Goal: Task Accomplishment & Management: Use online tool/utility

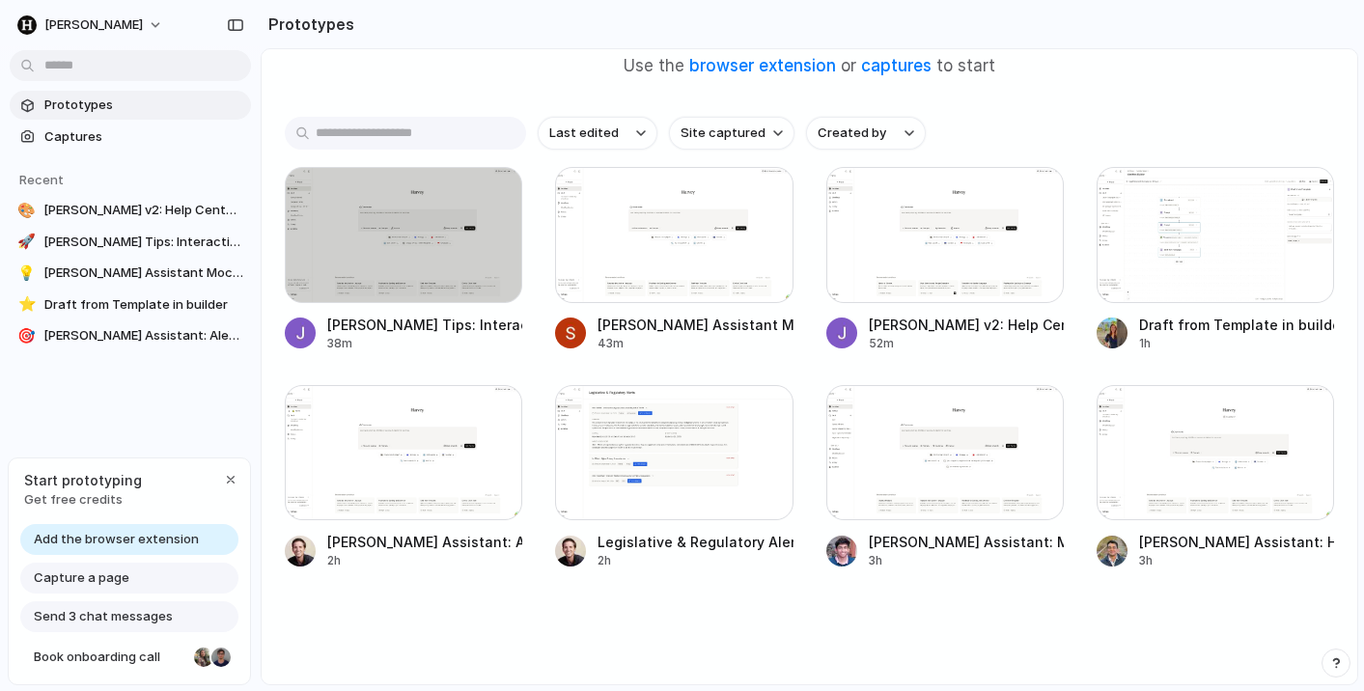
scroll to position [185, 0]
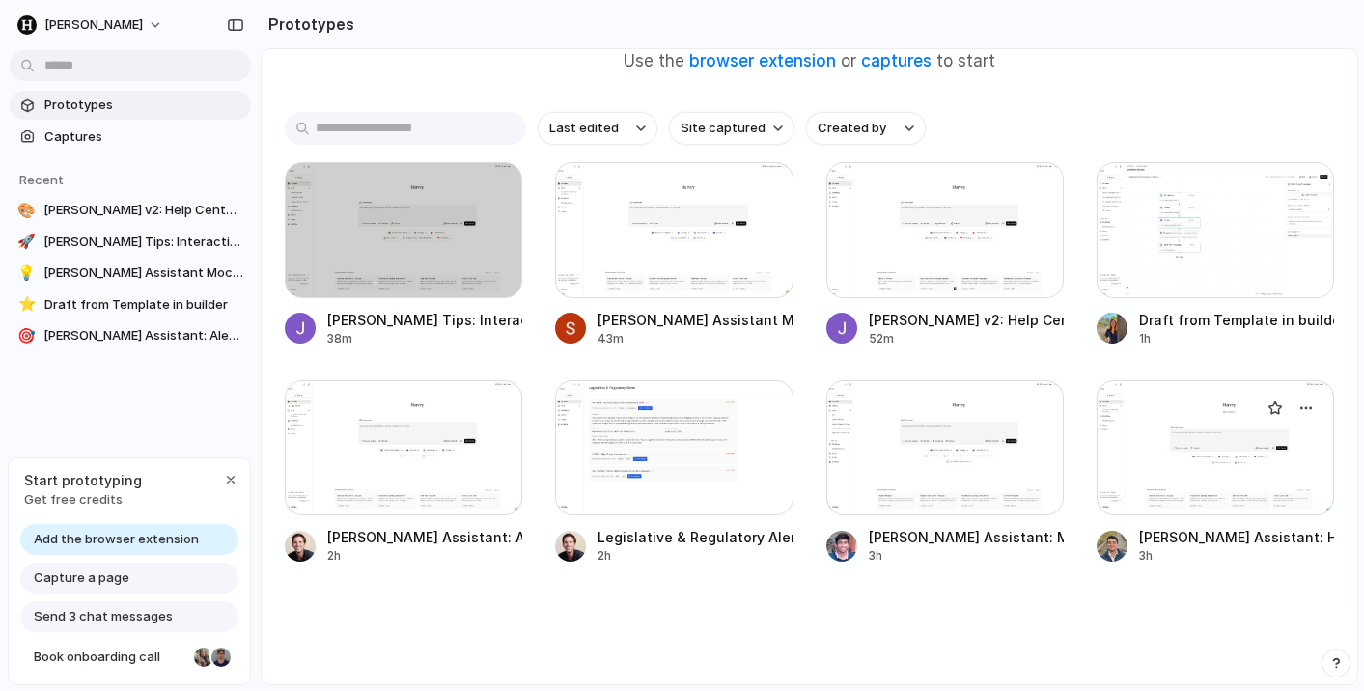
click at [1131, 481] on div at bounding box center [1215, 448] width 237 height 136
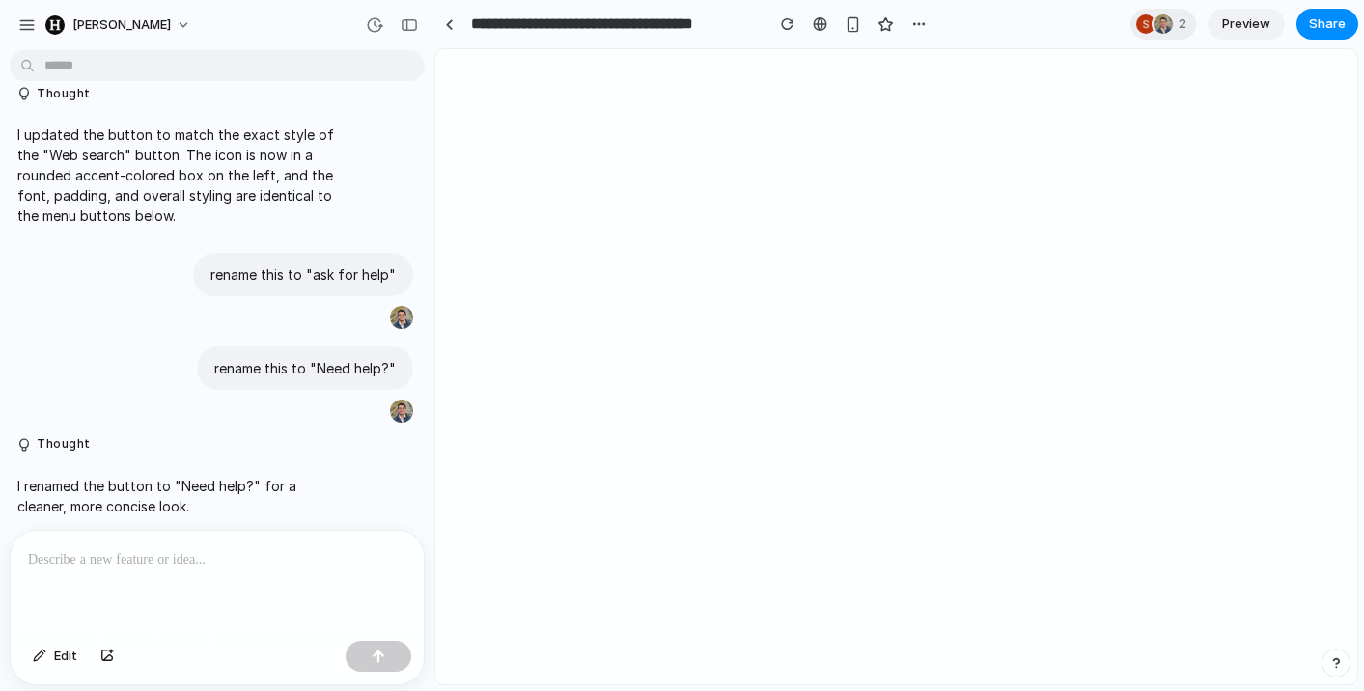
scroll to position [683, 0]
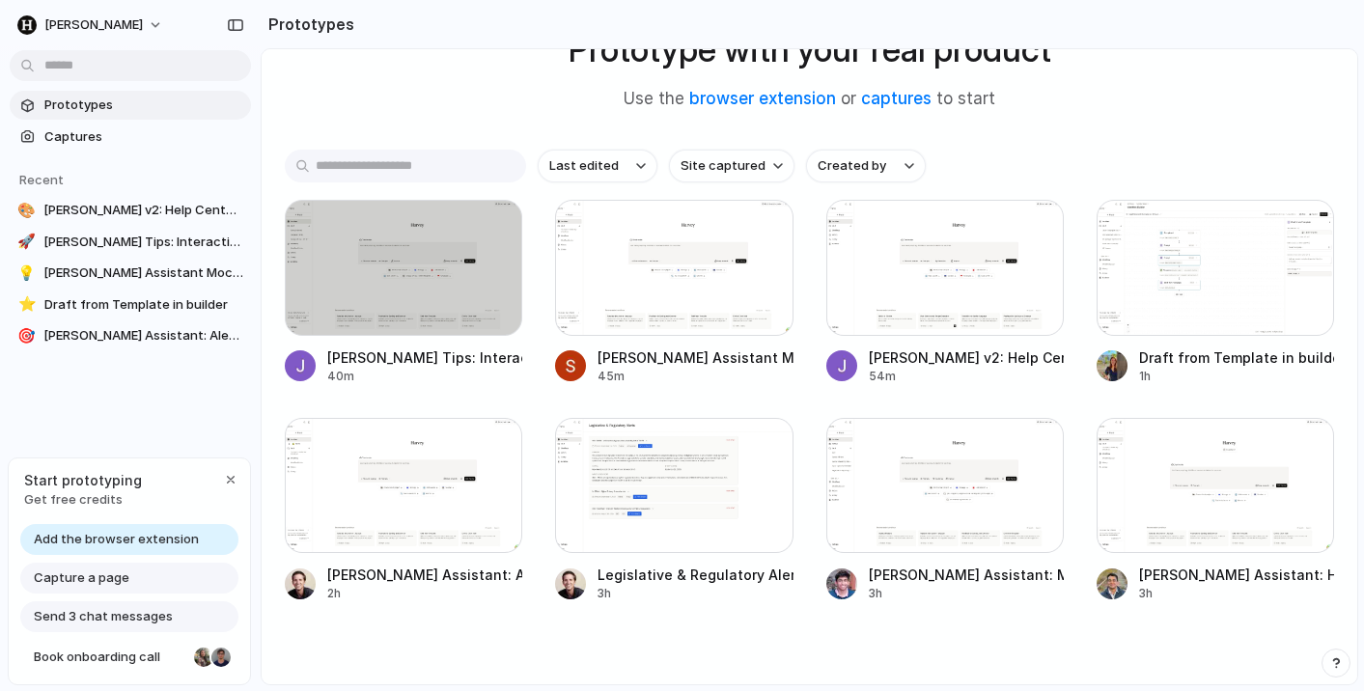
scroll to position [152, 0]
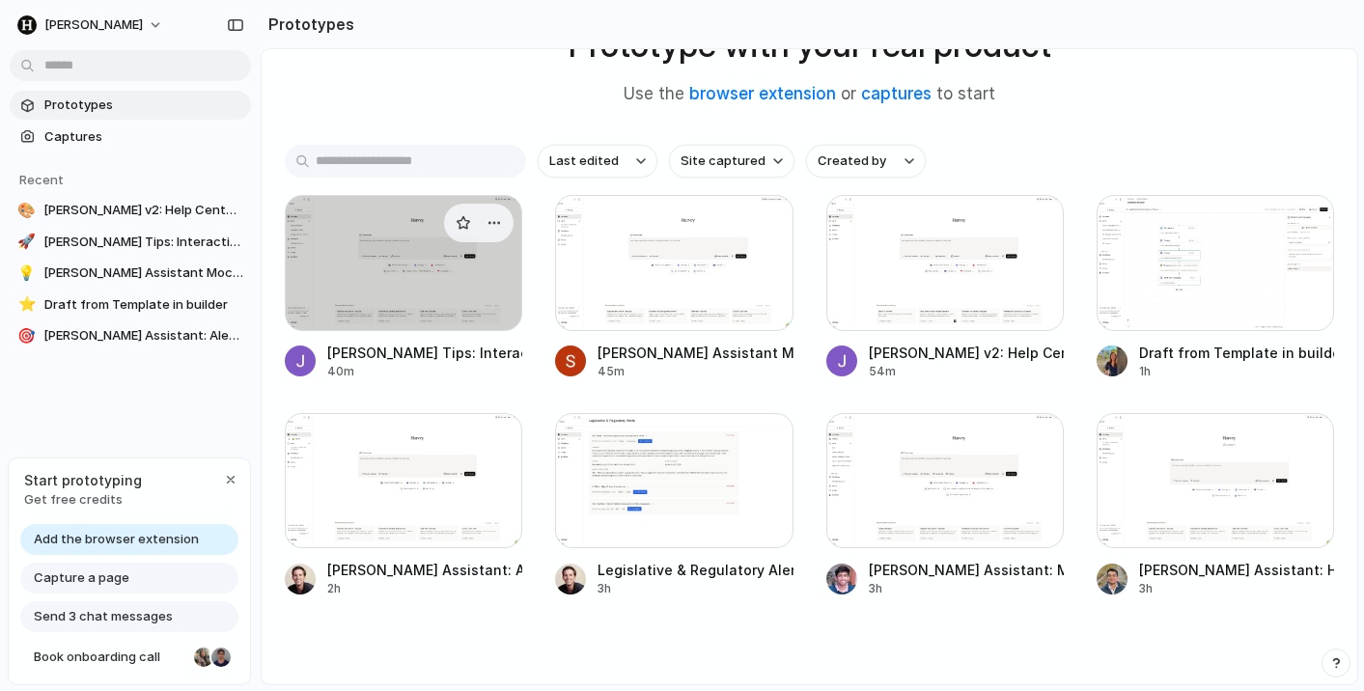
click at [467, 279] on div at bounding box center [403, 263] width 237 height 136
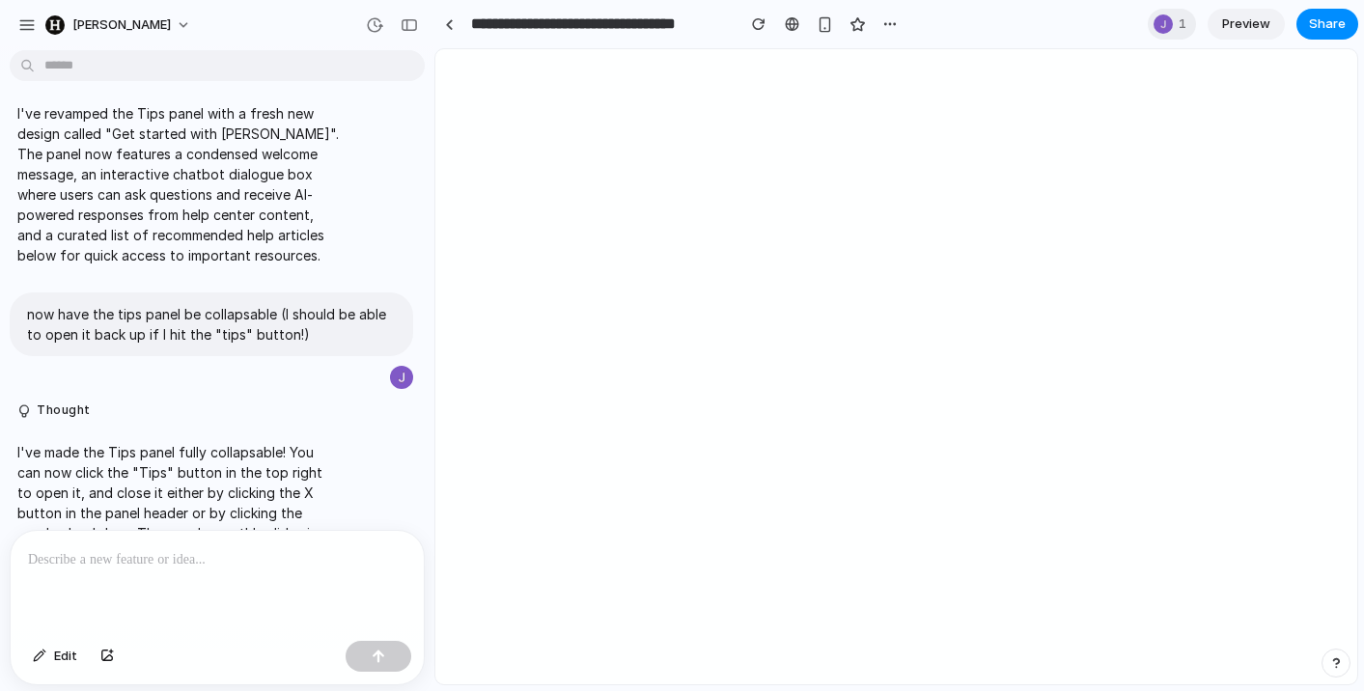
scroll to position [602, 0]
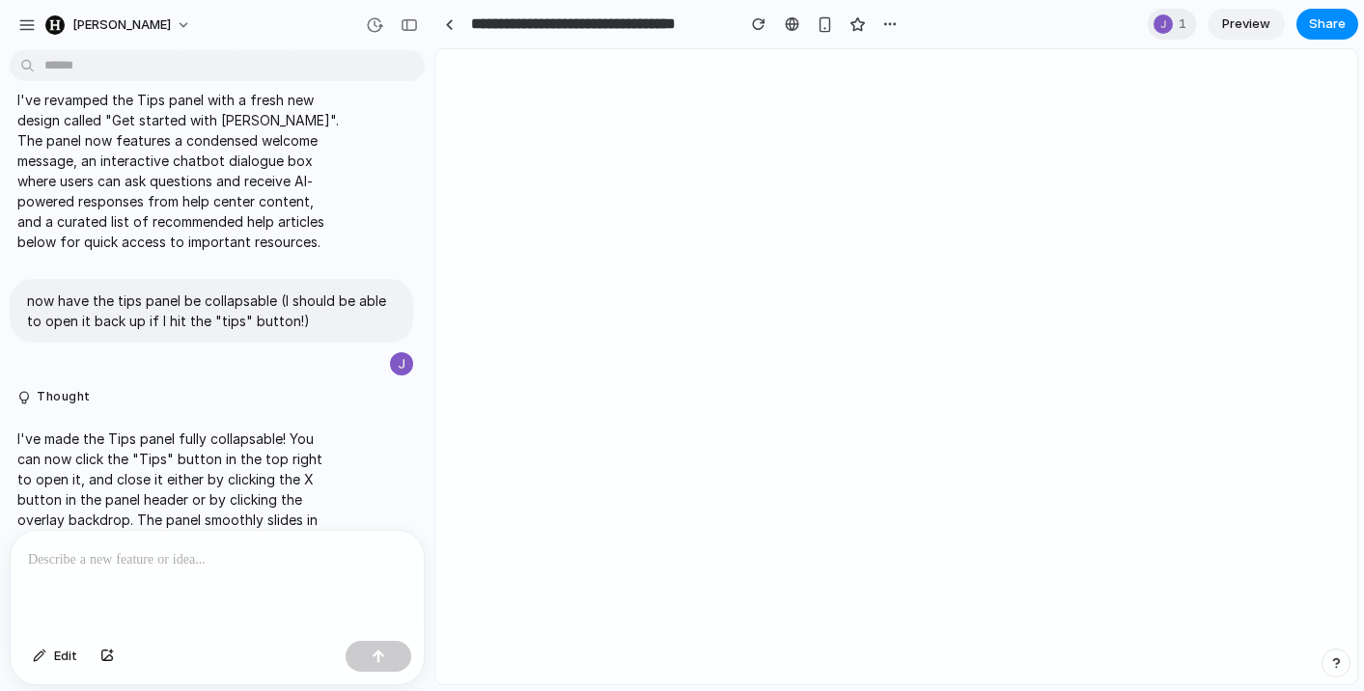
click at [1223, 34] on link "Preview" at bounding box center [1246, 24] width 77 height 31
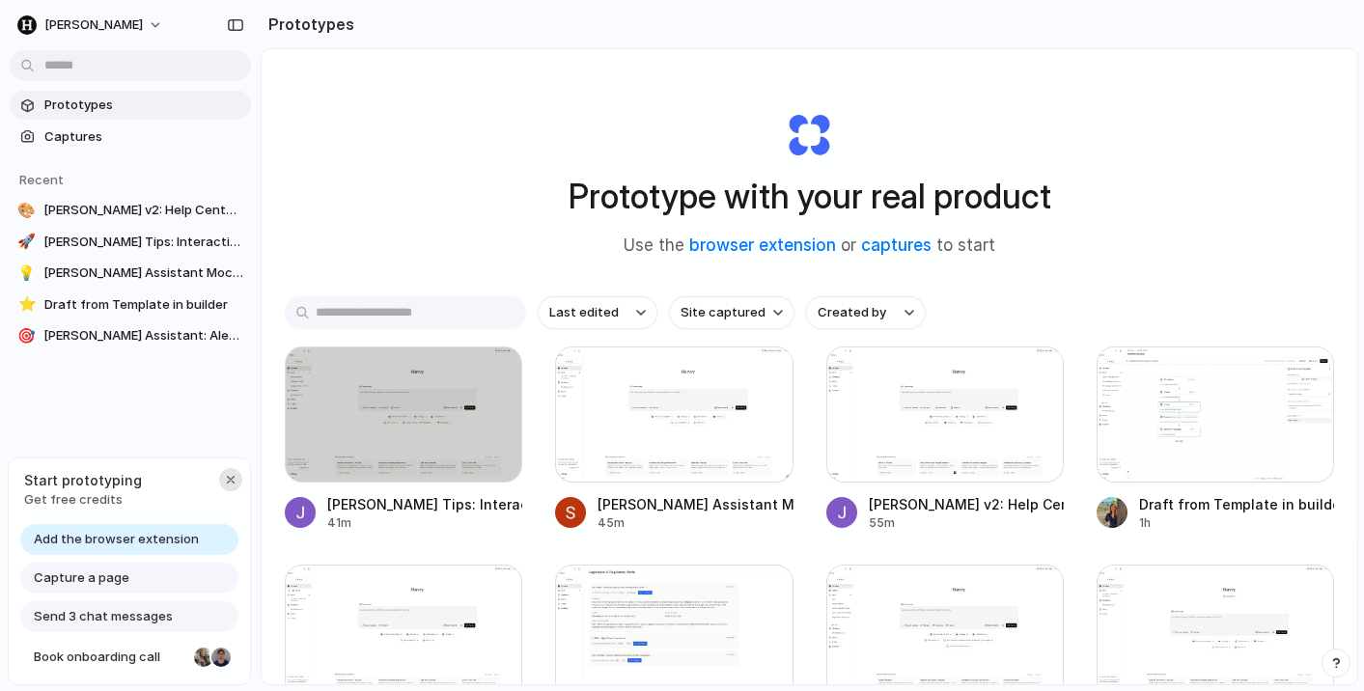
click at [230, 480] on div "button" at bounding box center [230, 479] width 15 height 15
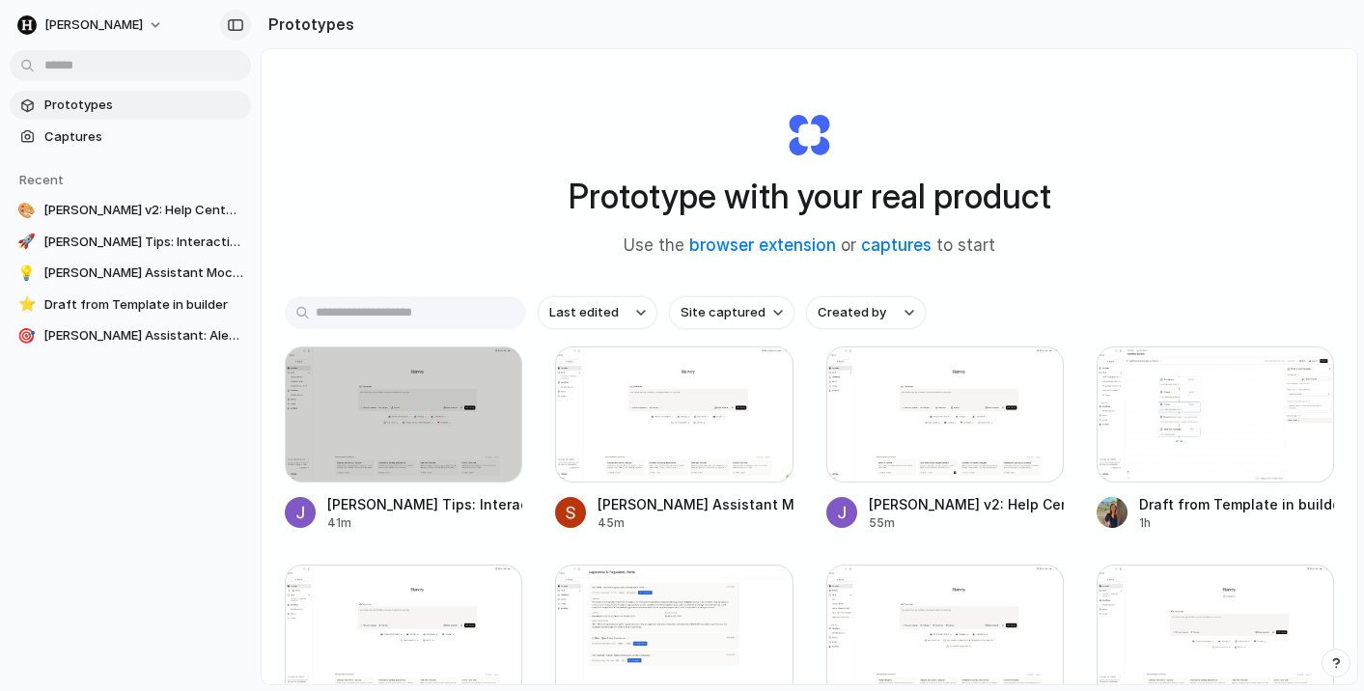
click at [237, 19] on div "button" at bounding box center [235, 25] width 17 height 14
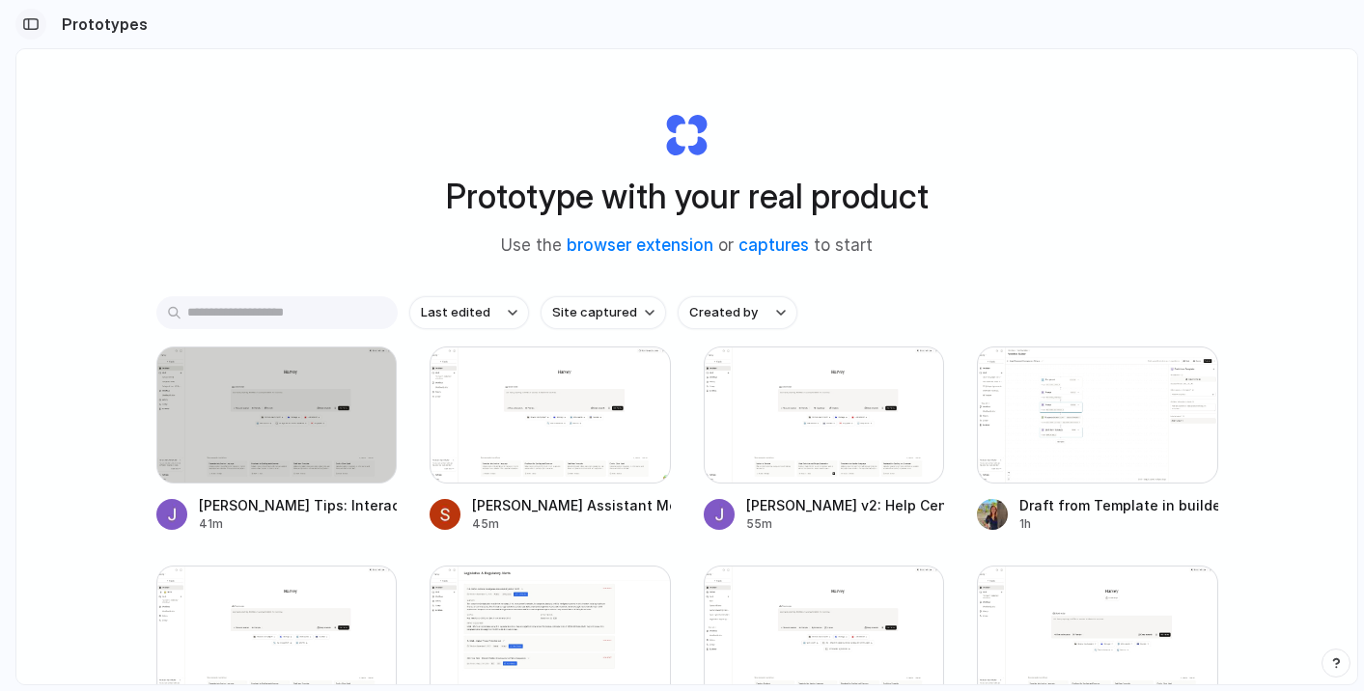
click at [34, 28] on div "button" at bounding box center [30, 24] width 17 height 14
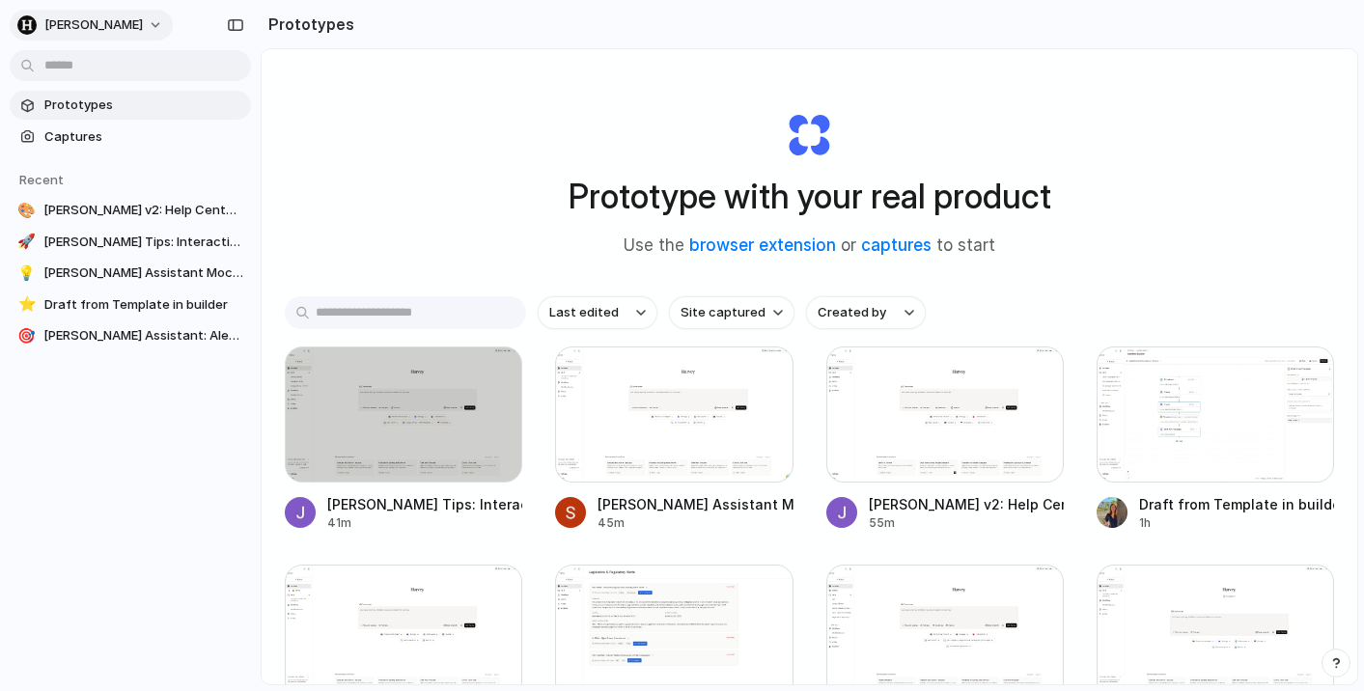
click at [101, 25] on button "[PERSON_NAME]" at bounding box center [91, 25] width 163 height 31
click at [149, 27] on div "Settings Invite members Change theme Sign out" at bounding box center [682, 345] width 1364 height 691
click at [873, 243] on link "captures" at bounding box center [896, 245] width 70 height 19
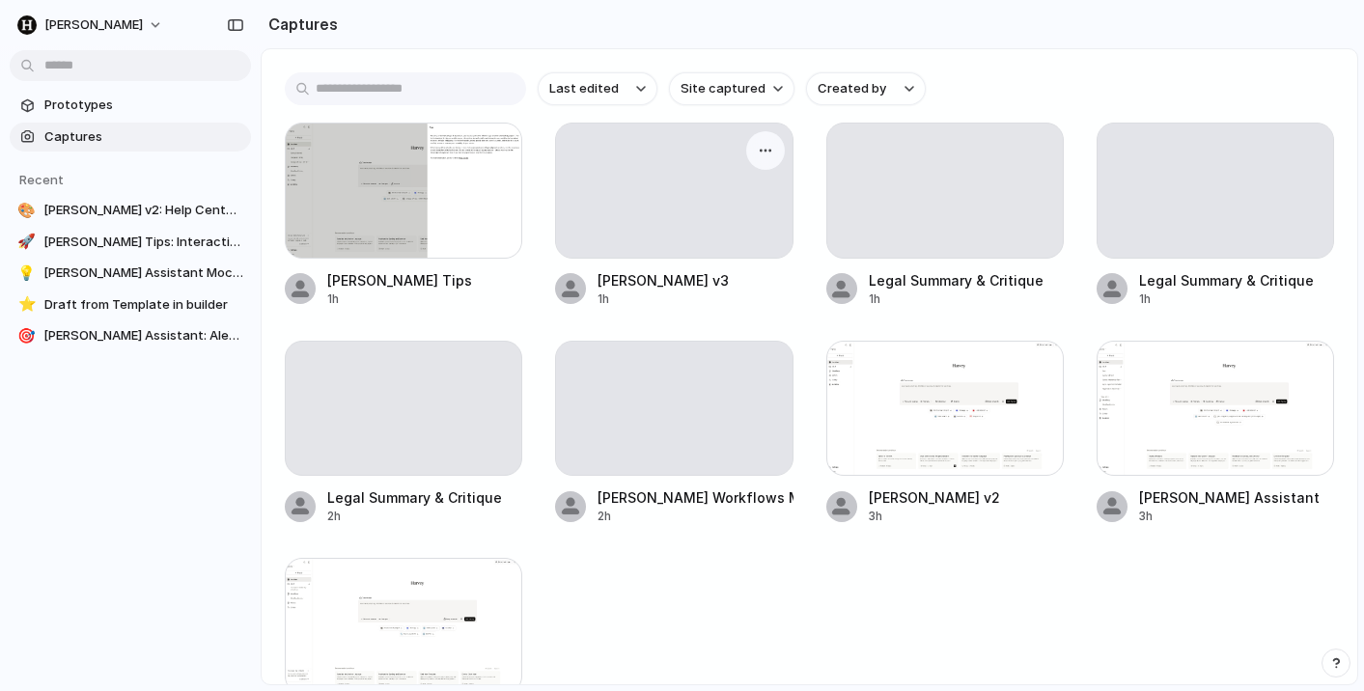
click at [639, 222] on div at bounding box center [674, 191] width 236 height 134
click at [673, 214] on div at bounding box center [674, 191] width 236 height 134
click at [767, 141] on button "button" at bounding box center [765, 150] width 31 height 31
click at [683, 156] on div "Create prototype Rename Copy link Open original page Delete" at bounding box center [682, 345] width 1364 height 691
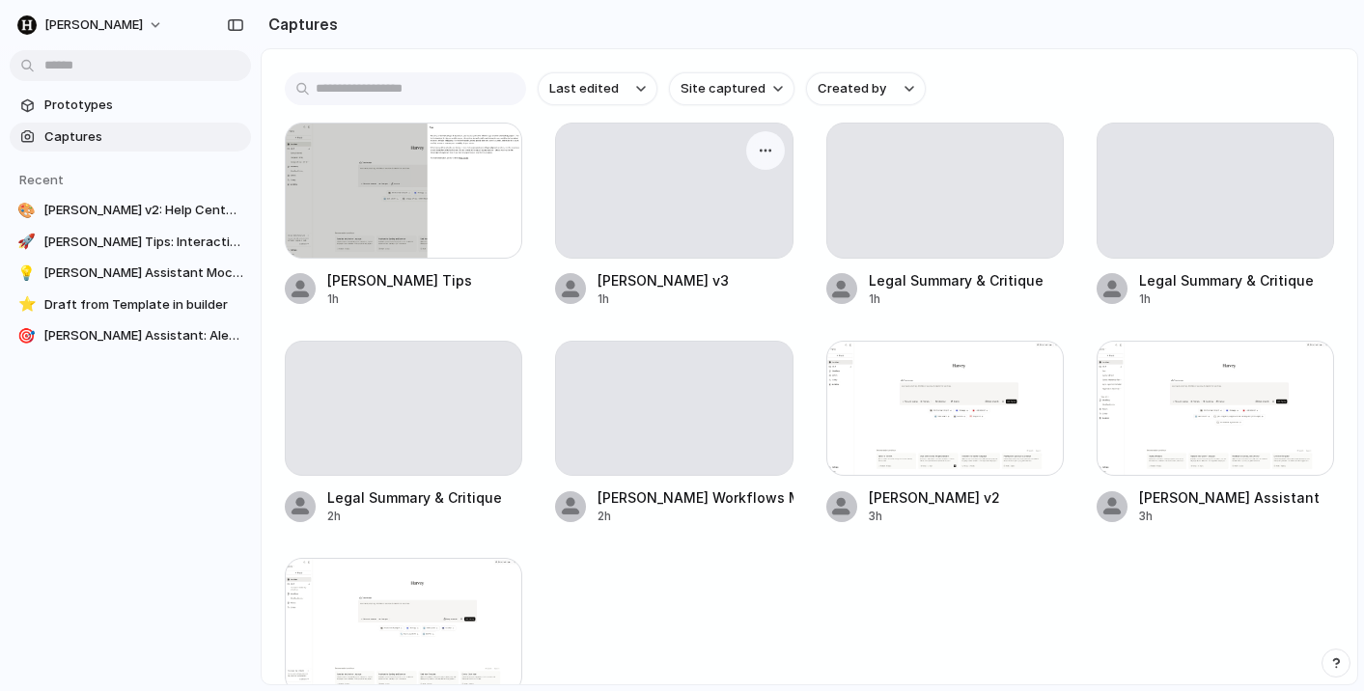
click at [641, 177] on div at bounding box center [674, 191] width 236 height 134
click at [423, 213] on div at bounding box center [403, 191] width 237 height 136
click at [125, 99] on span "Prototypes" at bounding box center [143, 105] width 199 height 19
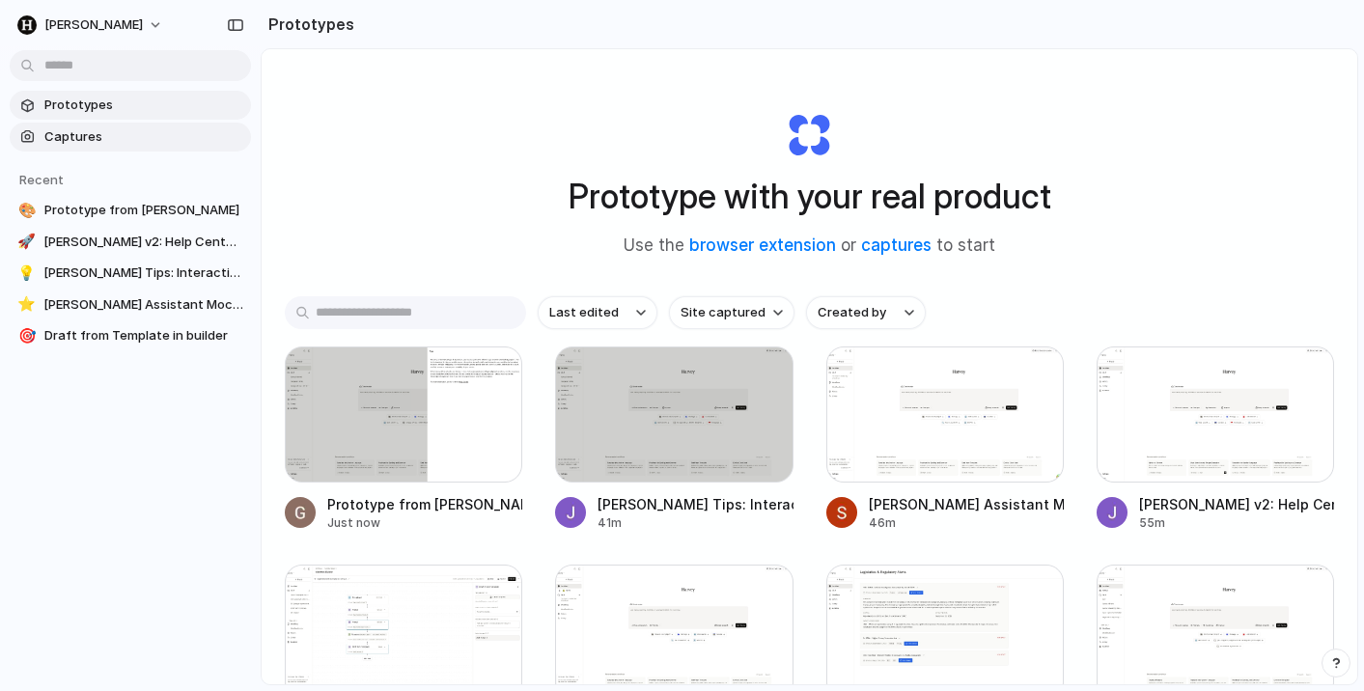
click at [104, 129] on span "Captures" at bounding box center [143, 136] width 199 height 19
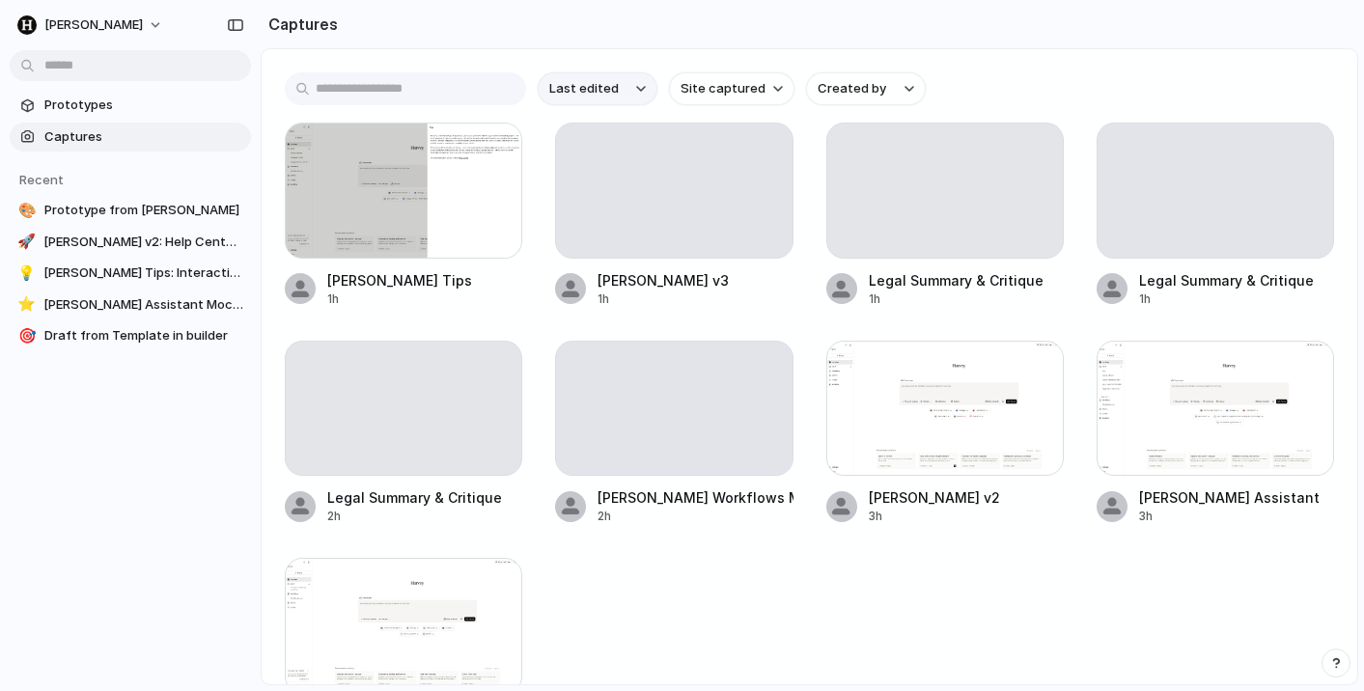
click at [625, 77] on button "Last edited" at bounding box center [598, 88] width 120 height 33
click at [692, 90] on div "Last edited Last created Alphabetical" at bounding box center [682, 345] width 1364 height 691
click at [704, 90] on span "Site captured" at bounding box center [723, 88] width 85 height 19
click at [795, 87] on div "All sites [PERSON_NAME].ai [DOMAIN_NAME]" at bounding box center [682, 345] width 1364 height 691
click at [844, 87] on span "Created by" at bounding box center [852, 88] width 69 height 19
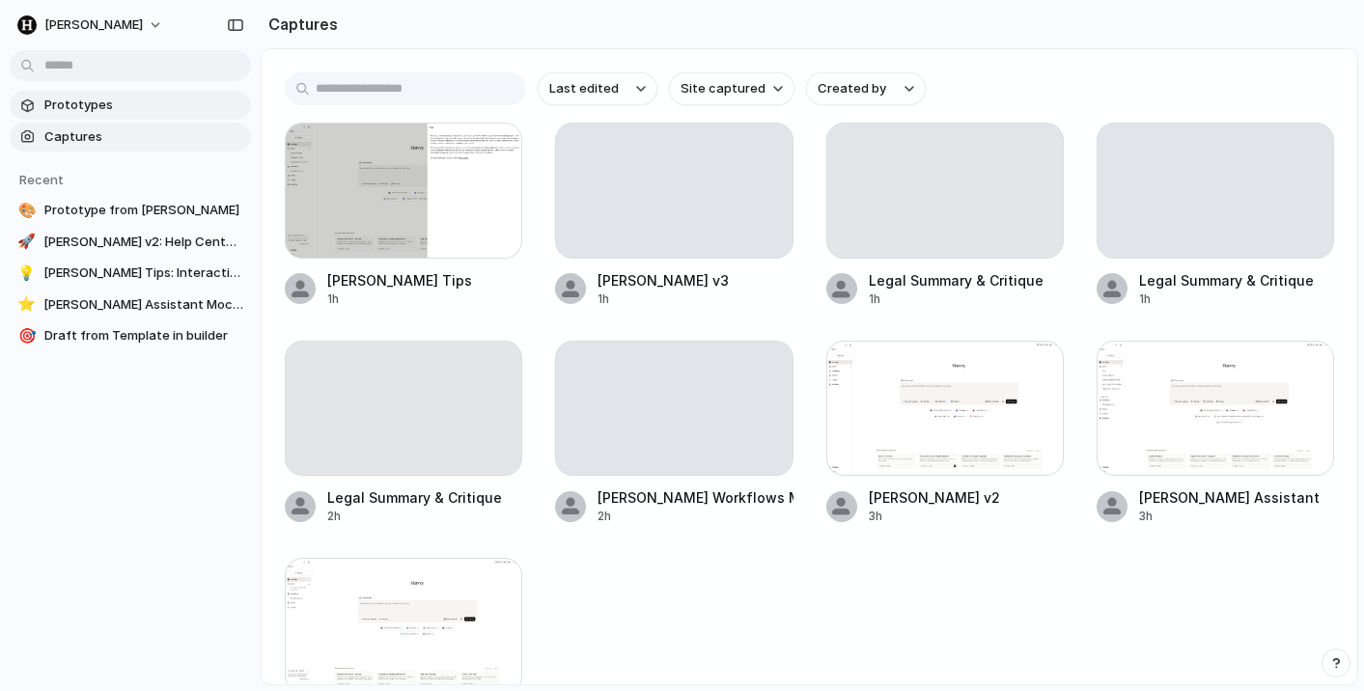
click at [154, 108] on span "Prototypes" at bounding box center [143, 105] width 199 height 19
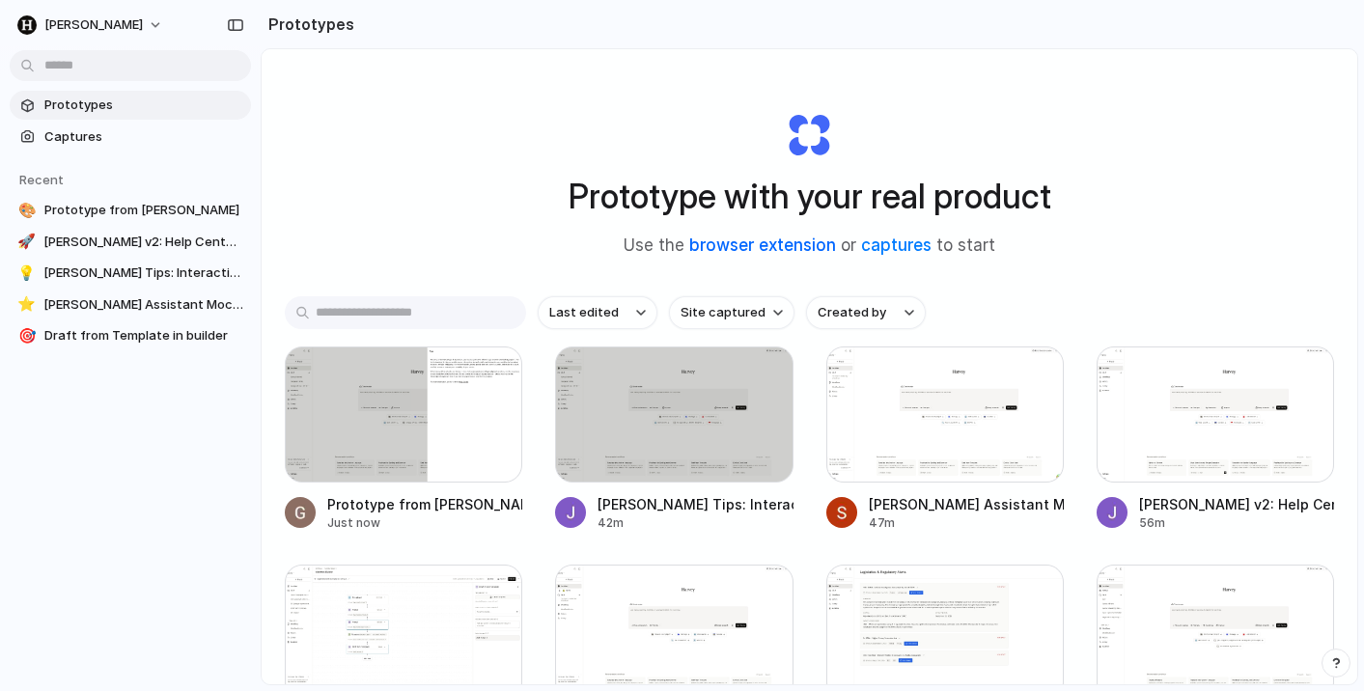
click at [764, 248] on link "browser extension" at bounding box center [762, 245] width 147 height 19
click at [882, 252] on link "captures" at bounding box center [896, 245] width 70 height 19
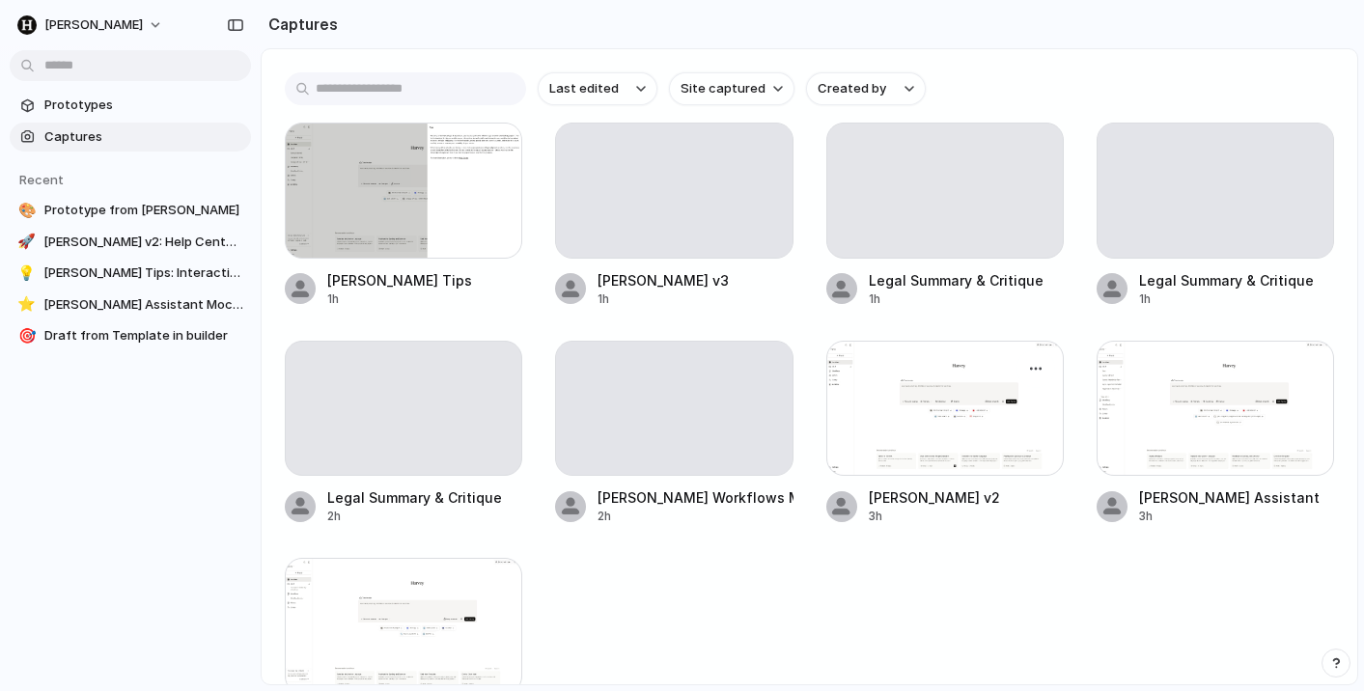
click at [980, 427] on div at bounding box center [944, 409] width 237 height 136
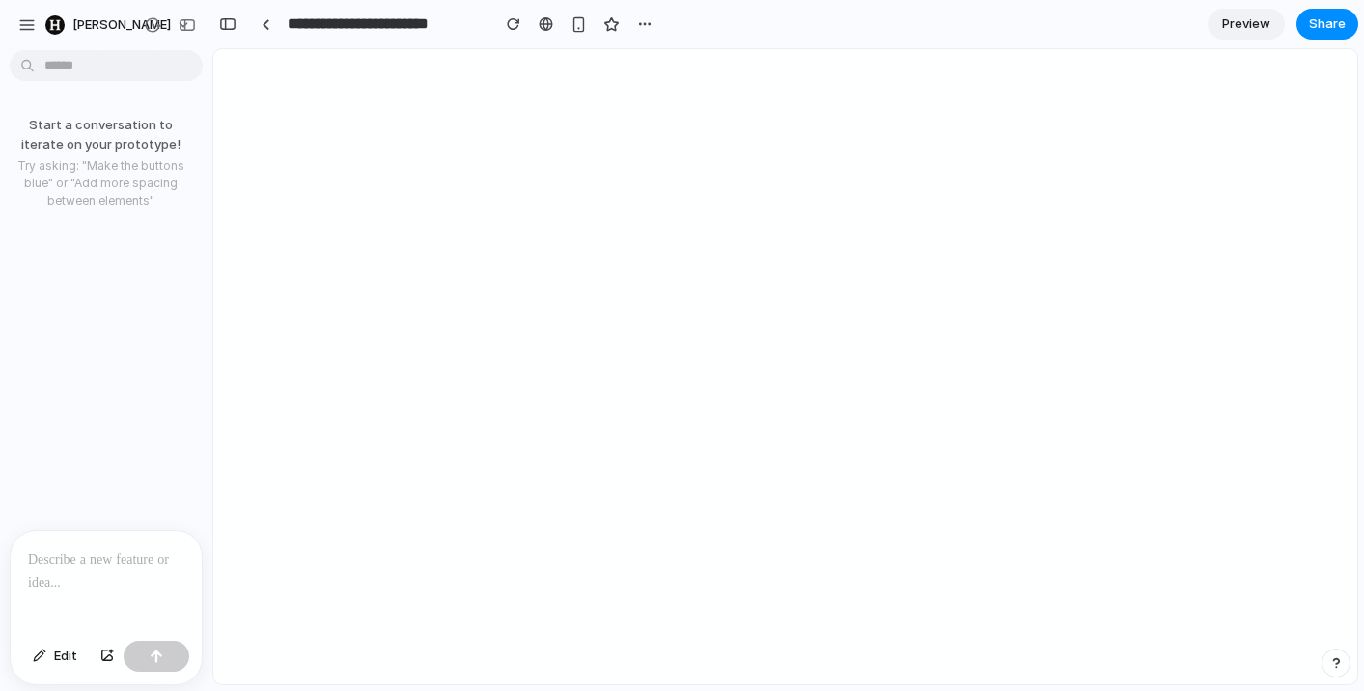
click at [84, 561] on p at bounding box center [106, 559] width 156 height 23
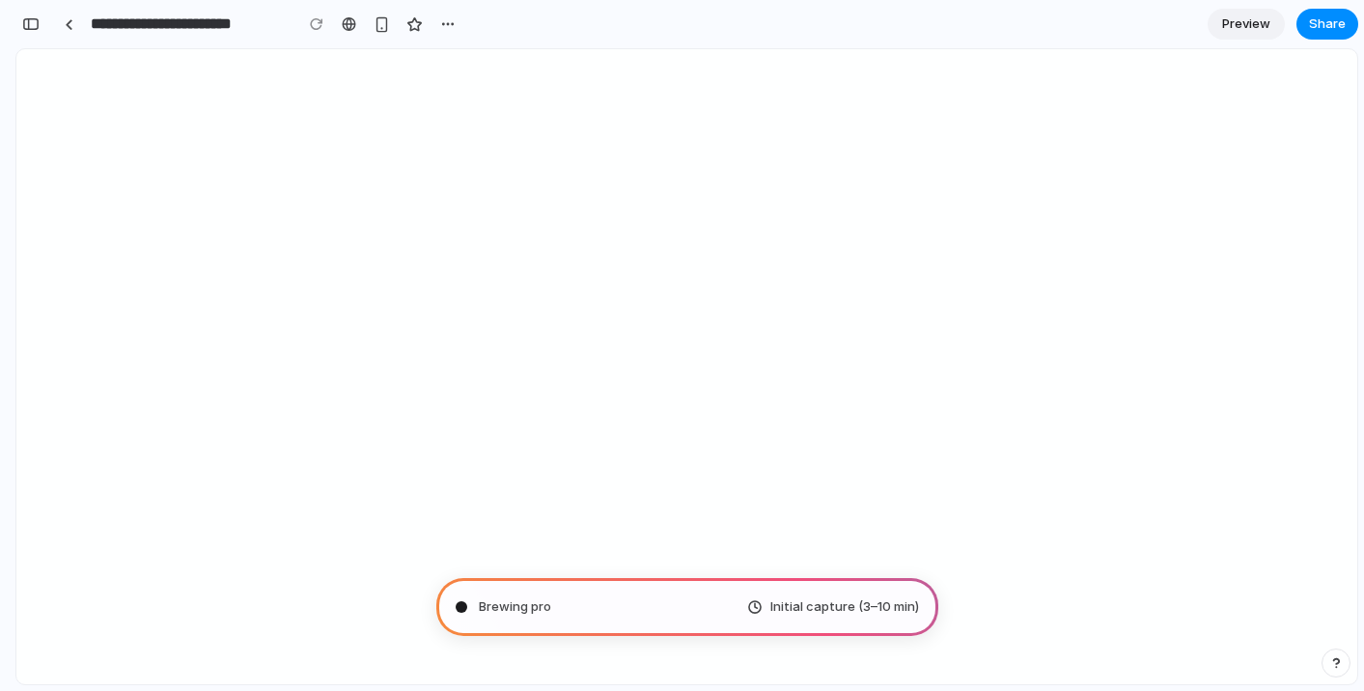
type input "**********"
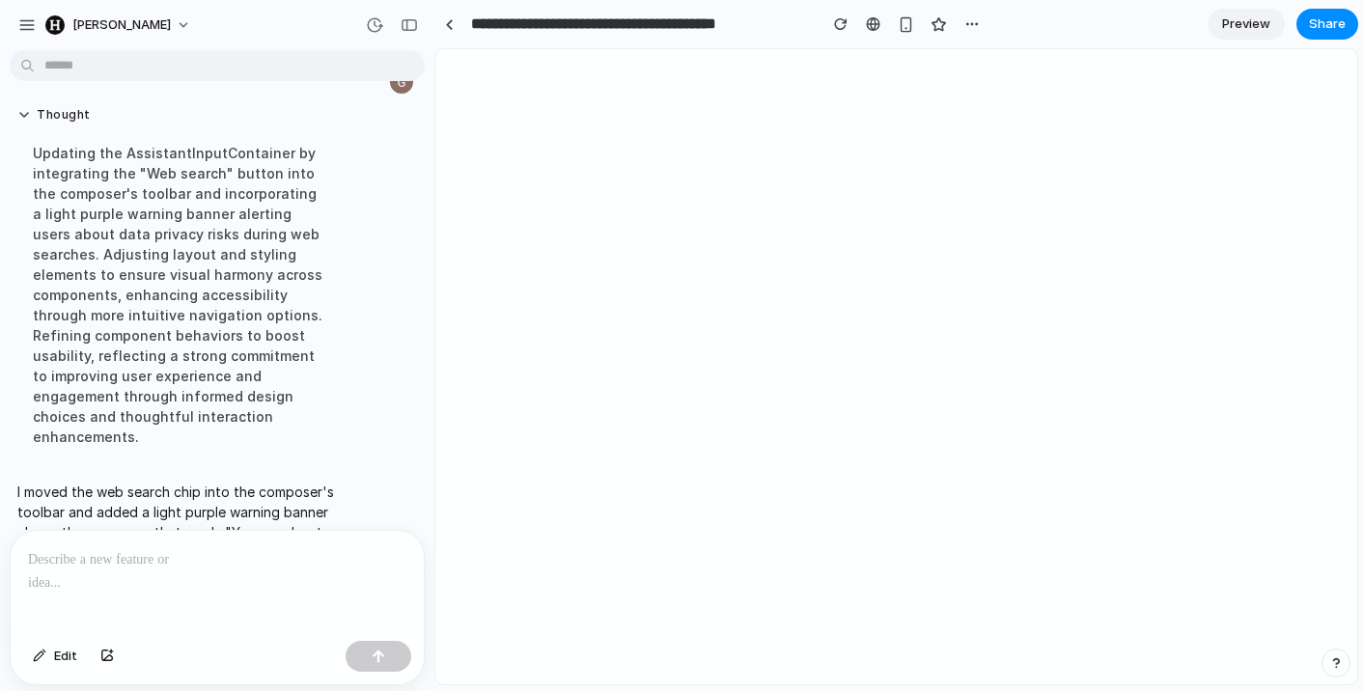
scroll to position [233, 0]
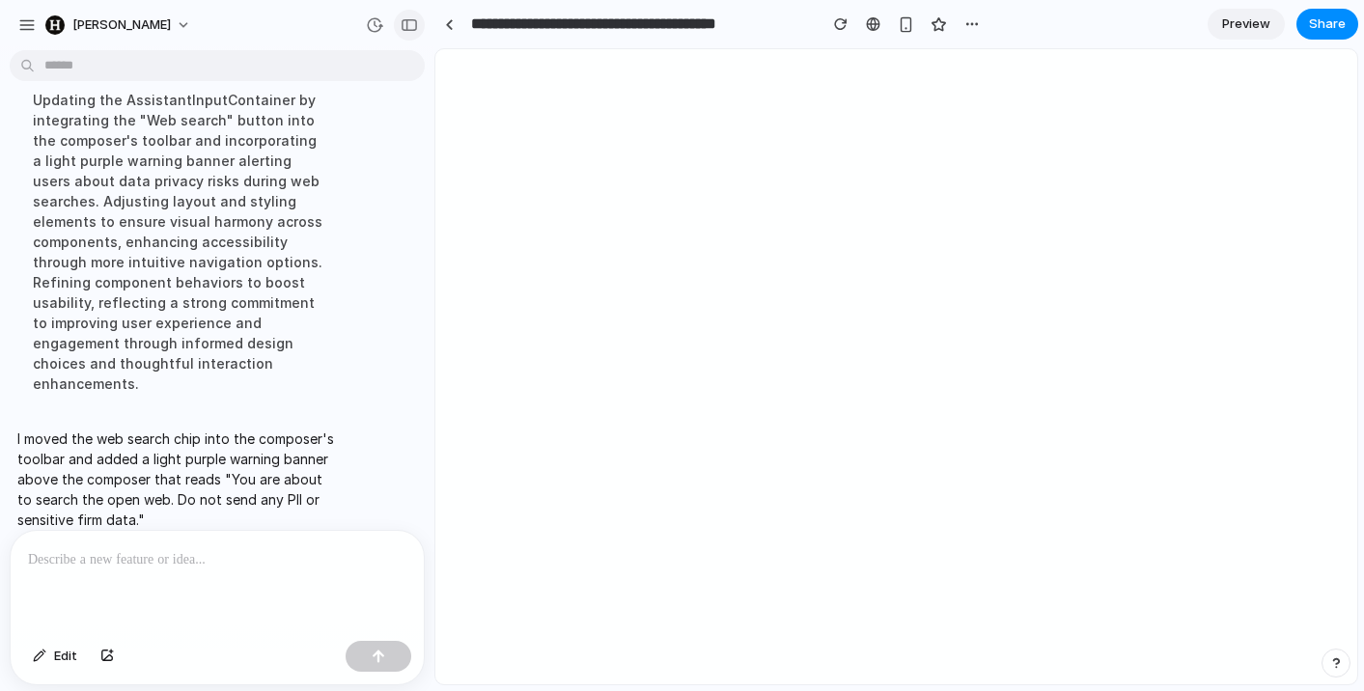
click at [421, 29] on button "button" at bounding box center [409, 25] width 31 height 31
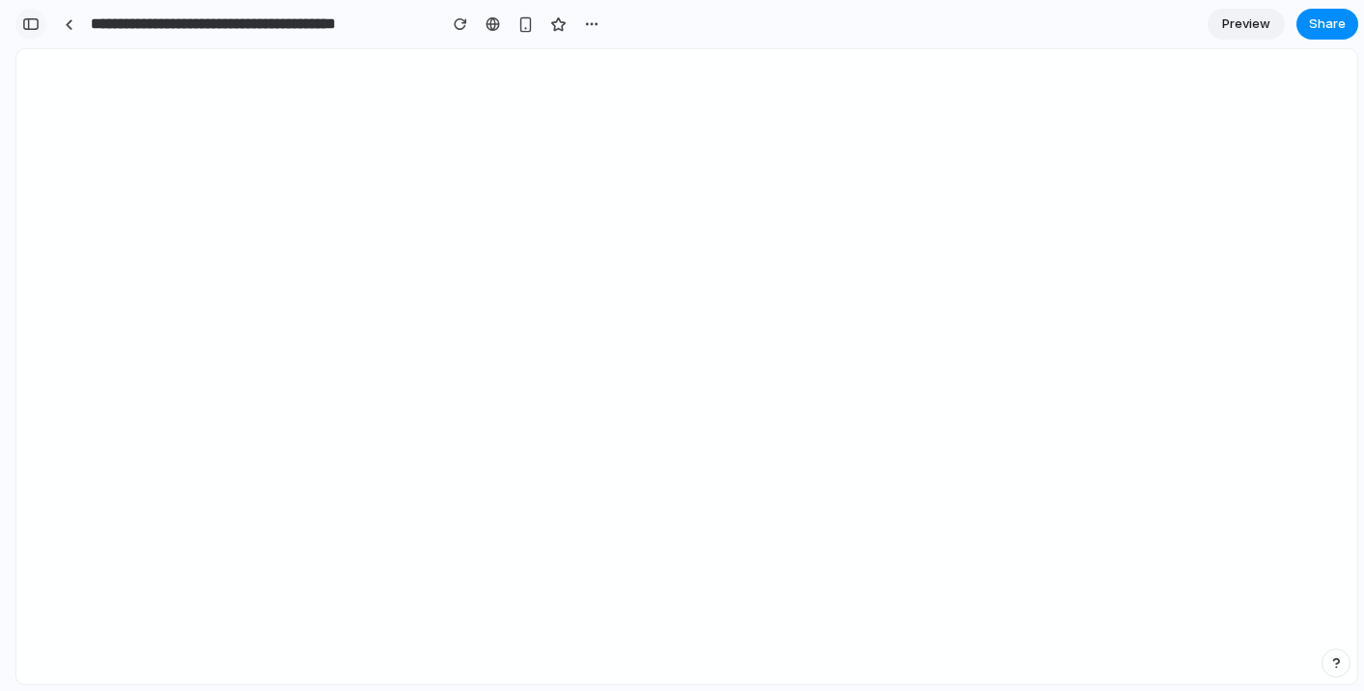
click at [38, 28] on div "button" at bounding box center [30, 24] width 17 height 14
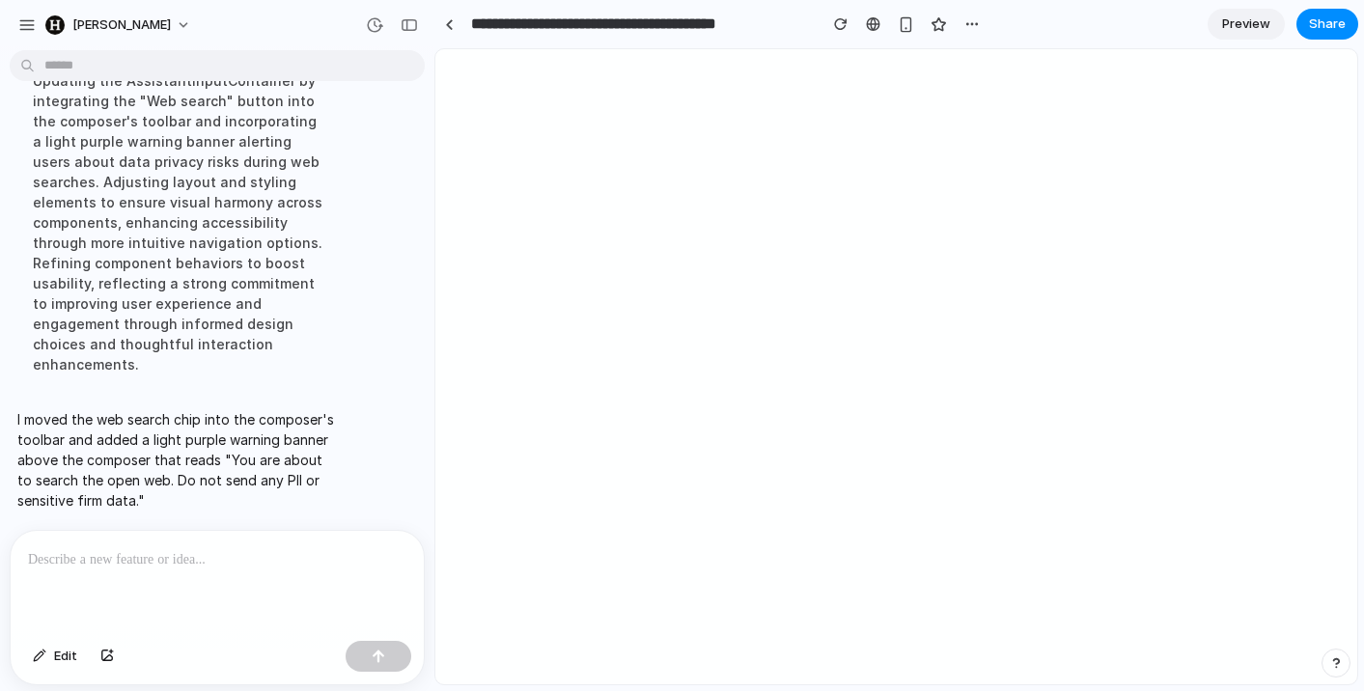
scroll to position [233, 0]
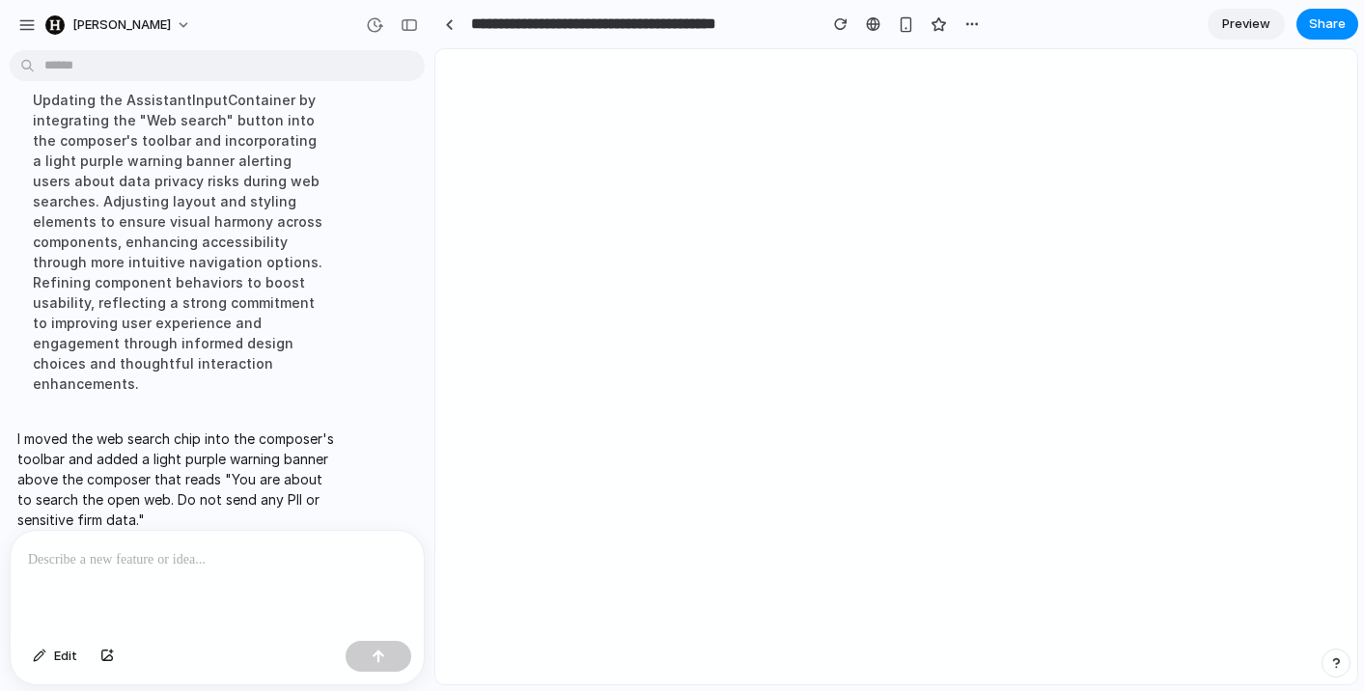
click at [208, 566] on p at bounding box center [217, 559] width 378 height 23
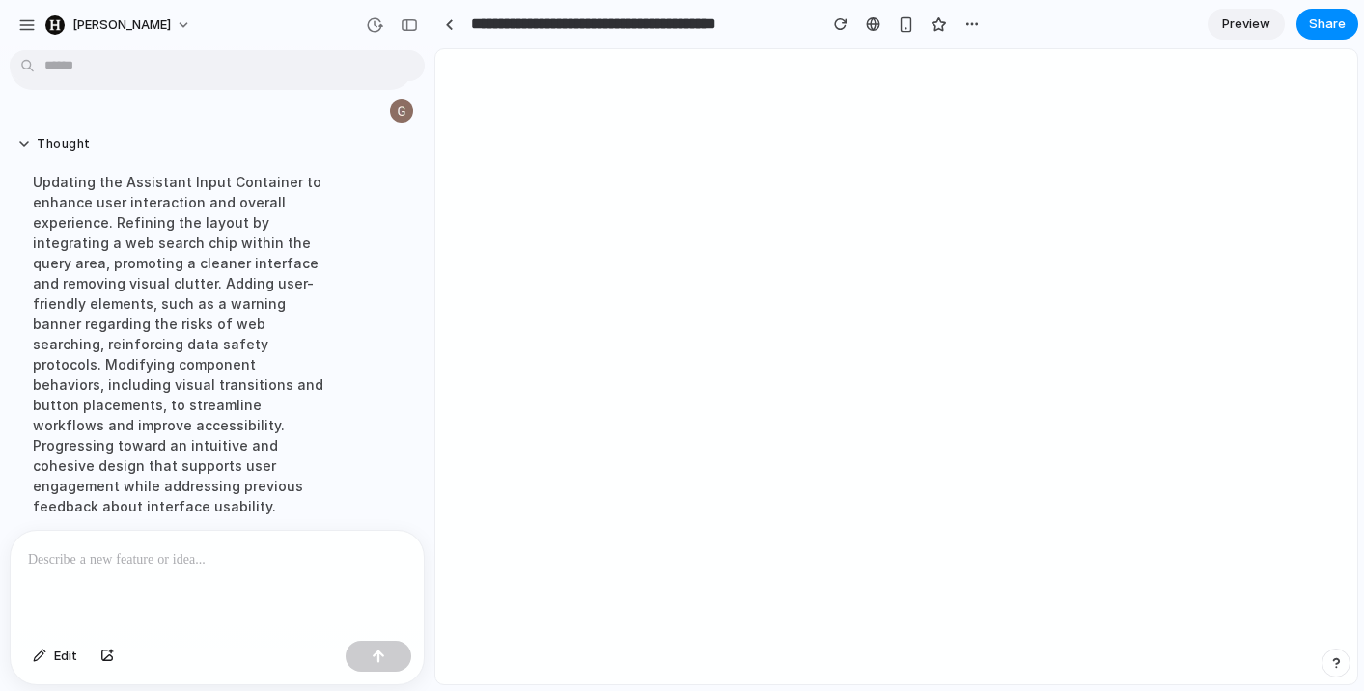
scroll to position [550, 0]
